Goal: Use online tool/utility: Utilize a website feature to perform a specific function

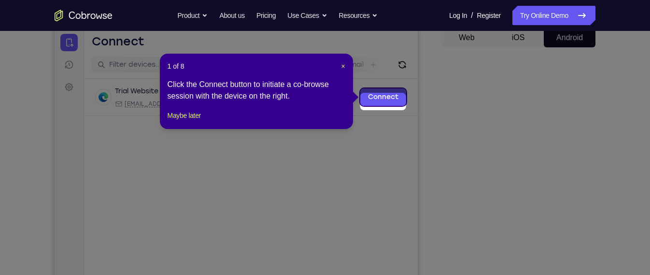
scroll to position [93, 0]
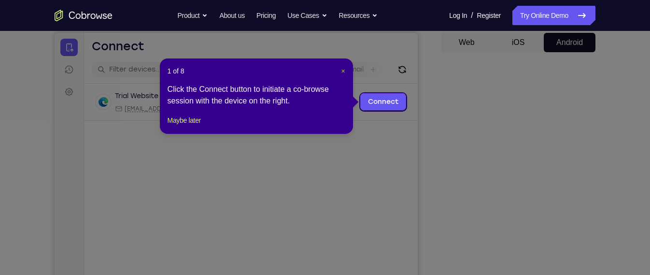
click at [342, 75] on button "×" at bounding box center [343, 71] width 4 height 10
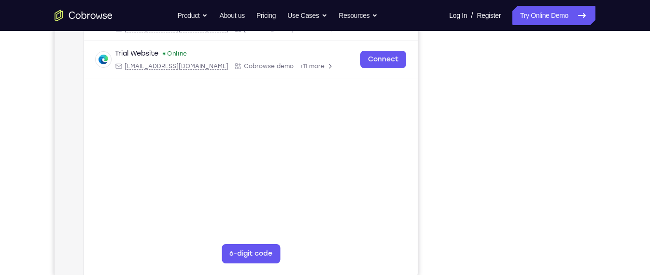
scroll to position [164, 0]
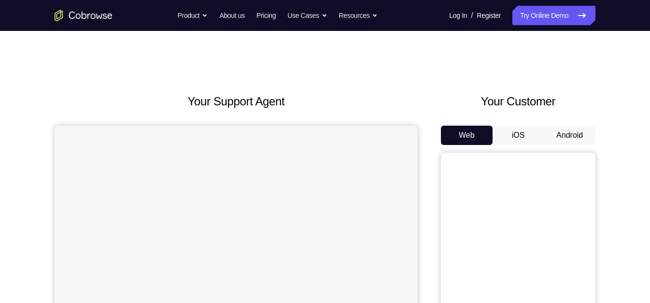
click at [574, 126] on button "Android" at bounding box center [570, 135] width 52 height 19
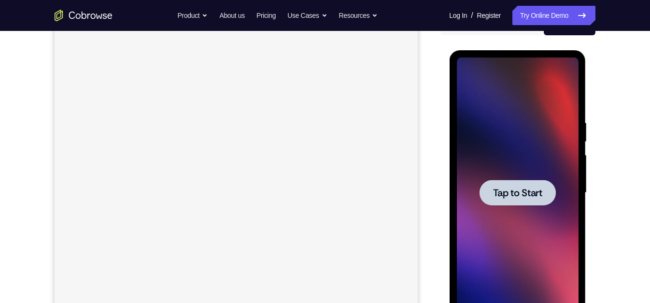
click at [513, 169] on div at bounding box center [518, 192] width 122 height 271
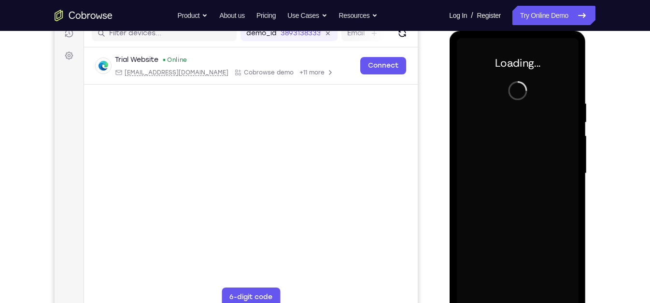
scroll to position [140, 0]
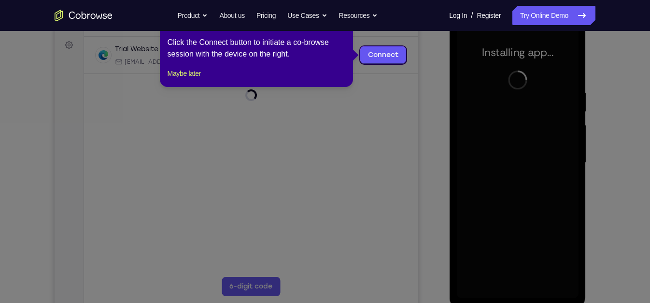
click at [513, 169] on icon at bounding box center [329, 151] width 659 height 303
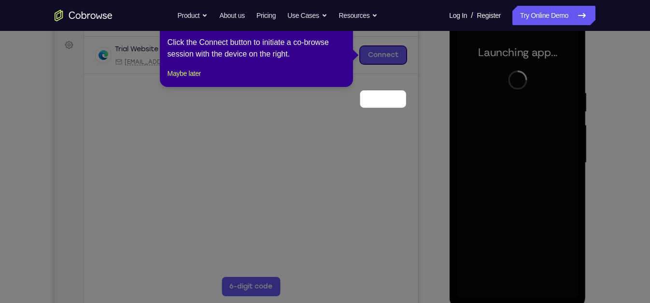
scroll to position [94, 0]
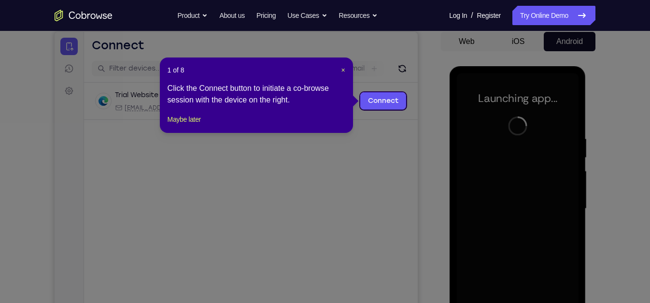
click at [345, 72] on div "1 of 8 × Click the Connect button to initiate a co-browse session with the devi…" at bounding box center [256, 94] width 193 height 75
click at [344, 71] on span "×" at bounding box center [343, 70] width 4 height 8
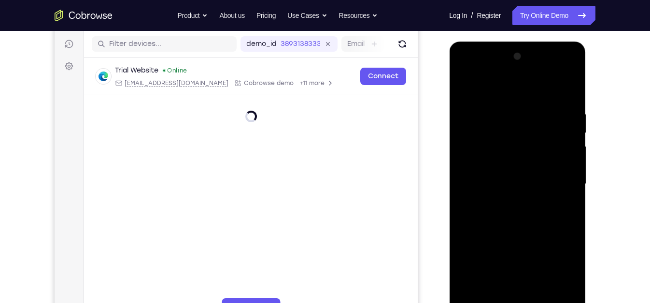
scroll to position [143, 0]
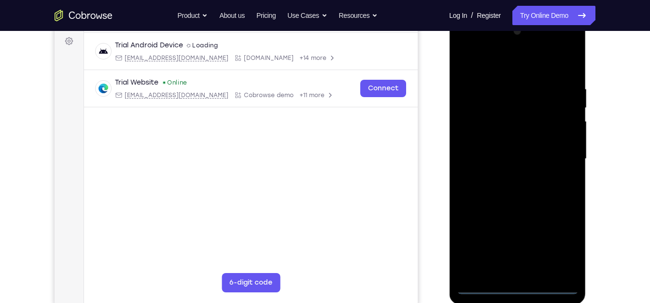
click at [519, 287] on div at bounding box center [518, 159] width 122 height 271
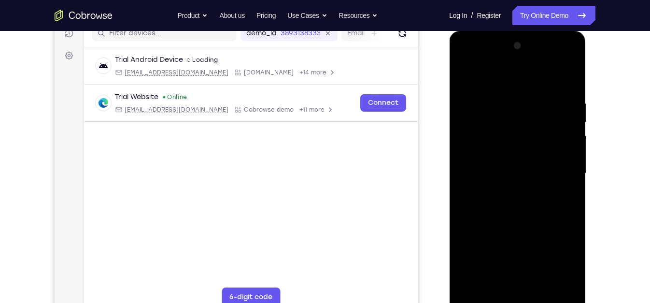
scroll to position [129, 0]
click at [554, 262] on div at bounding box center [518, 174] width 122 height 271
click at [503, 86] on div at bounding box center [518, 174] width 122 height 271
click at [564, 171] on div at bounding box center [518, 174] width 122 height 271
click at [509, 189] on div at bounding box center [518, 174] width 122 height 271
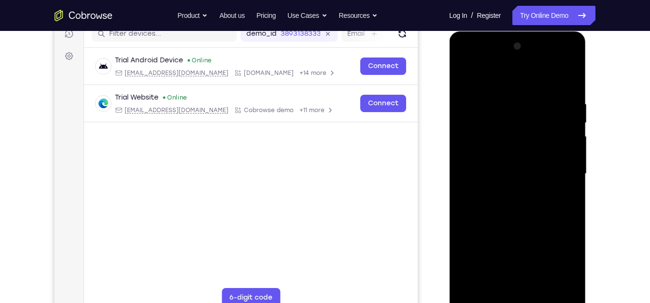
click at [504, 166] on div at bounding box center [518, 174] width 122 height 271
click at [500, 185] on div at bounding box center [518, 174] width 122 height 271
click at [513, 172] on div at bounding box center [518, 174] width 122 height 271
click at [523, 198] on div at bounding box center [518, 174] width 122 height 271
click at [561, 189] on div at bounding box center [518, 174] width 122 height 271
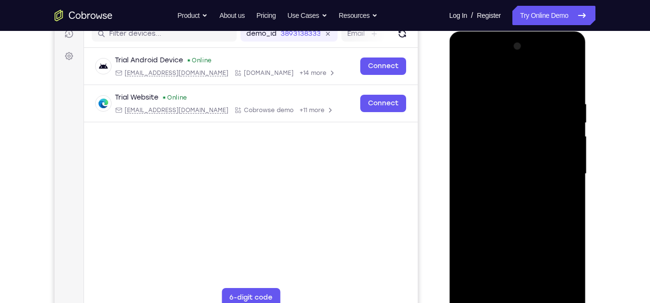
click at [563, 154] on div at bounding box center [518, 174] width 122 height 271
click at [522, 157] on div at bounding box center [518, 174] width 122 height 271
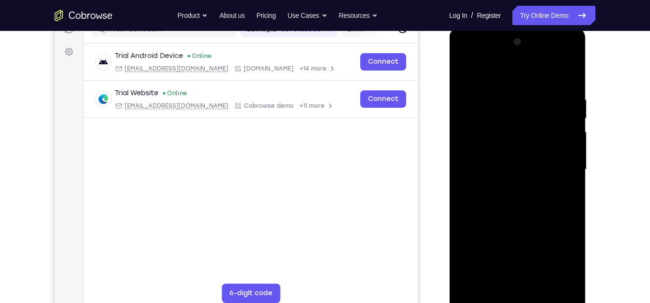
scroll to position [142, 0]
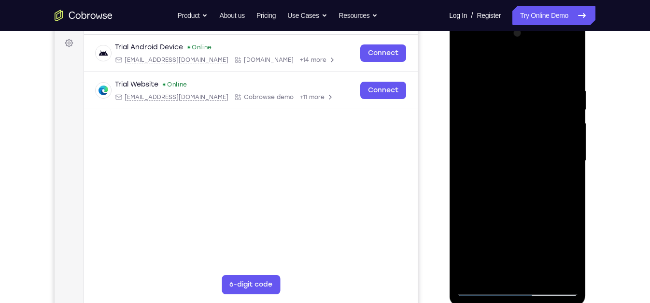
click at [536, 158] on div at bounding box center [518, 161] width 122 height 271
click at [538, 191] on div at bounding box center [518, 161] width 122 height 271
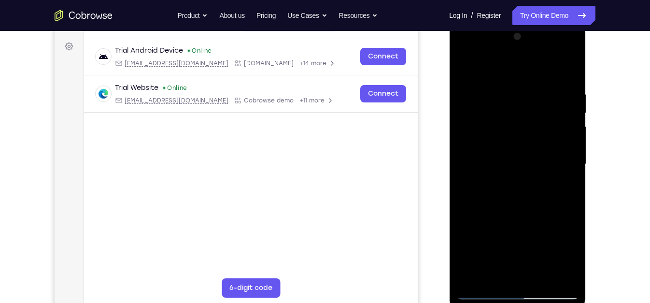
click at [526, 212] on div at bounding box center [518, 164] width 122 height 271
click at [526, 115] on div at bounding box center [518, 164] width 122 height 271
click at [530, 137] on div at bounding box center [518, 164] width 122 height 271
click at [506, 165] on div at bounding box center [518, 164] width 122 height 271
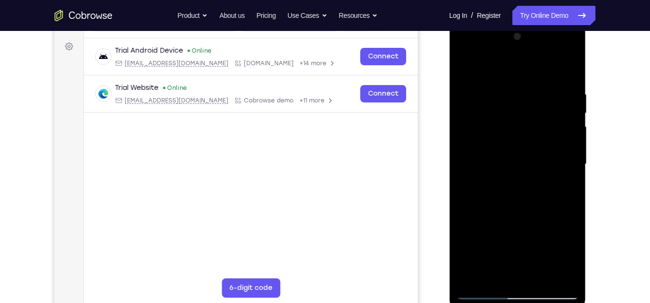
click at [525, 184] on div at bounding box center [518, 164] width 122 height 271
click at [530, 190] on div at bounding box center [518, 164] width 122 height 271
drag, startPoint x: 517, startPoint y: 67, endPoint x: 526, endPoint y: 42, distance: 26.9
click at [526, 42] on div at bounding box center [518, 164] width 122 height 271
click at [527, 148] on div at bounding box center [518, 164] width 122 height 271
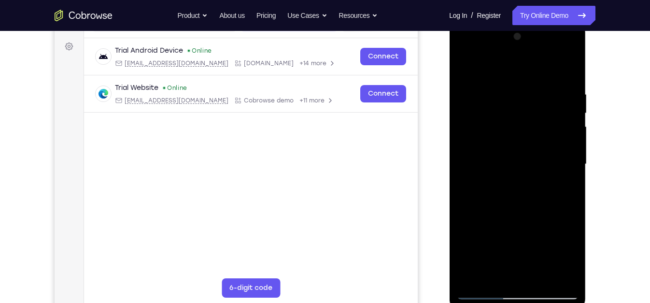
click at [512, 277] on div at bounding box center [518, 164] width 122 height 271
click at [480, 117] on div at bounding box center [518, 164] width 122 height 271
click at [510, 152] on div at bounding box center [518, 164] width 122 height 271
click at [534, 211] on div at bounding box center [518, 164] width 122 height 271
click at [567, 67] on div at bounding box center [518, 164] width 122 height 271
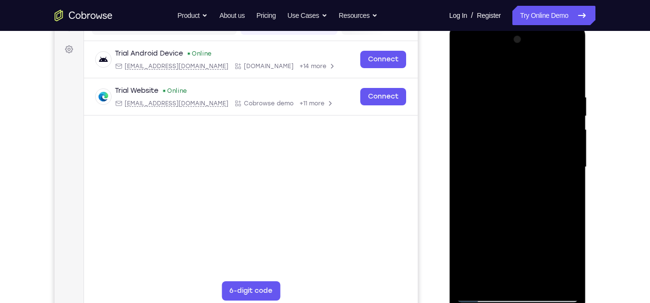
scroll to position [134, 0]
click at [526, 92] on div at bounding box center [518, 168] width 122 height 271
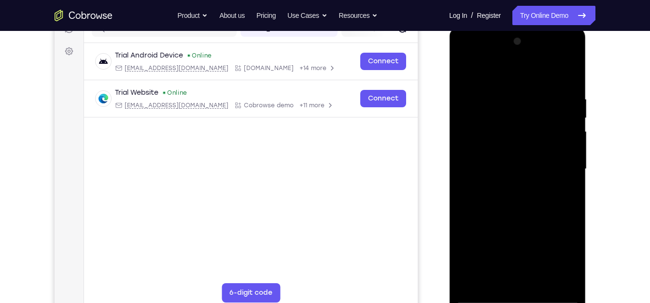
scroll to position [132, 0]
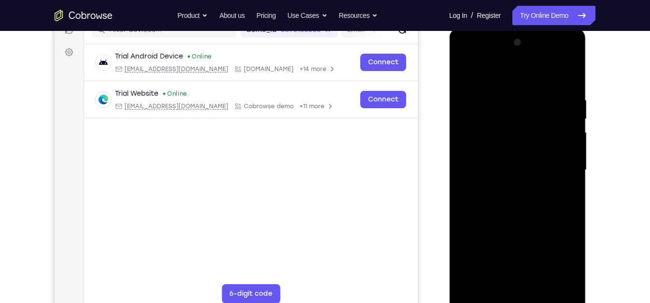
drag, startPoint x: 502, startPoint y: 127, endPoint x: 504, endPoint y: 98, distance: 29.1
click at [504, 98] on div at bounding box center [518, 170] width 122 height 271
drag, startPoint x: 508, startPoint y: 145, endPoint x: 514, endPoint y: 94, distance: 51.1
click at [514, 94] on div at bounding box center [518, 170] width 122 height 271
click at [537, 118] on div at bounding box center [518, 170] width 122 height 271
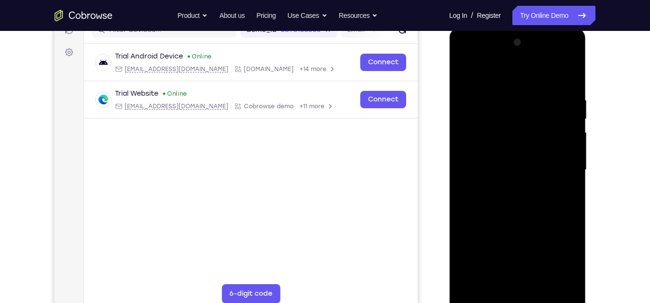
click at [537, 149] on div at bounding box center [518, 170] width 122 height 271
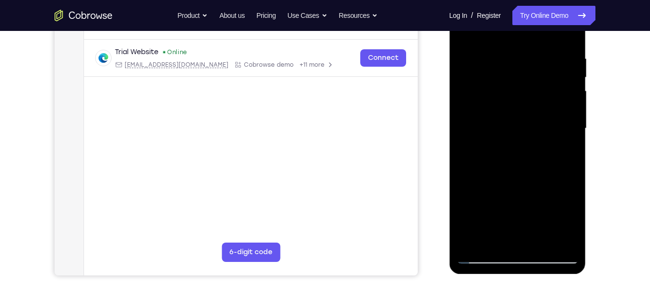
scroll to position [174, 0]
drag, startPoint x: 516, startPoint y: 128, endPoint x: 517, endPoint y: 139, distance: 11.2
click at [517, 139] on div at bounding box center [518, 128] width 122 height 271
drag, startPoint x: 511, startPoint y: 164, endPoint x: 512, endPoint y: 144, distance: 19.4
click at [512, 144] on div at bounding box center [518, 128] width 122 height 271
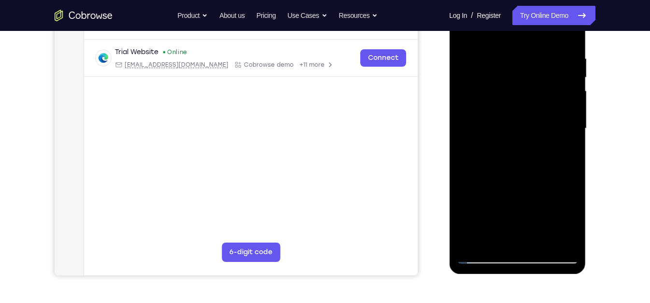
click at [531, 162] on div at bounding box center [518, 128] width 122 height 271
drag, startPoint x: 484, startPoint y: 167, endPoint x: 488, endPoint y: 93, distance: 74.0
click at [488, 93] on div at bounding box center [518, 128] width 122 height 271
drag, startPoint x: 490, startPoint y: 164, endPoint x: 493, endPoint y: 137, distance: 27.2
click at [493, 137] on div at bounding box center [518, 128] width 122 height 271
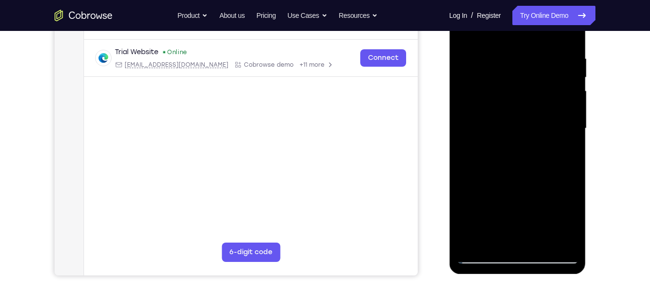
drag, startPoint x: 504, startPoint y: 197, endPoint x: 507, endPoint y: 147, distance: 49.8
click at [507, 147] on div at bounding box center [518, 128] width 122 height 271
drag, startPoint x: 504, startPoint y: 152, endPoint x: 506, endPoint y: 135, distance: 16.5
click at [506, 135] on div at bounding box center [518, 128] width 122 height 271
click at [540, 77] on div at bounding box center [518, 128] width 122 height 271
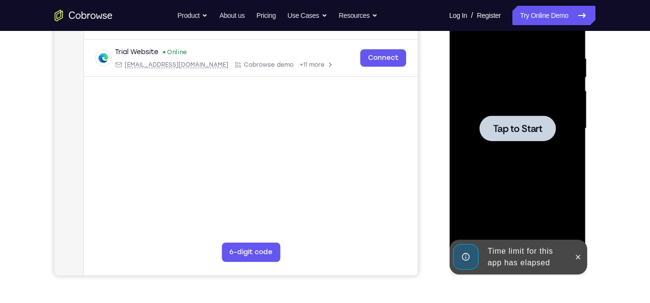
click at [527, 126] on span "Tap to Start" at bounding box center [517, 129] width 49 height 10
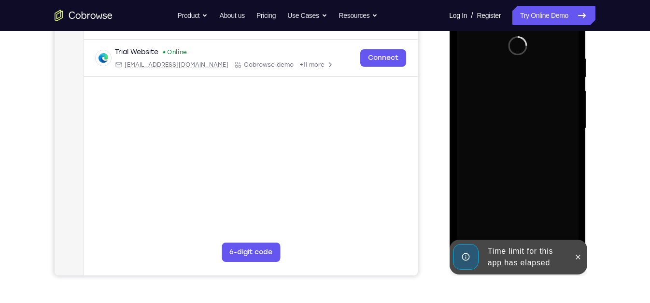
click at [555, 135] on div at bounding box center [518, 128] width 122 height 271
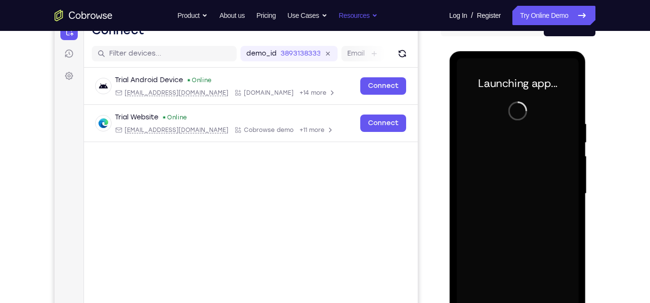
scroll to position [109, 0]
